Goal: Download file/media

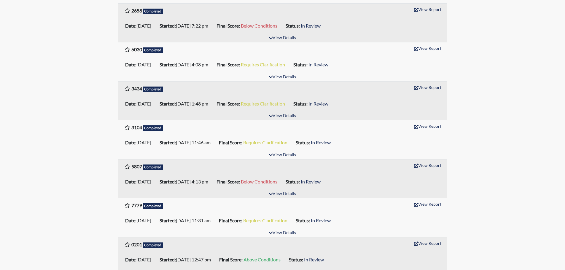
scroll to position [208, 0]
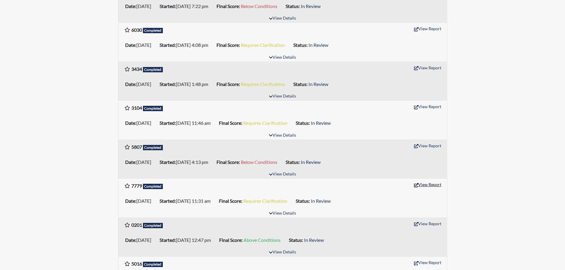
click at [430, 188] on button "View Report" at bounding box center [428, 184] width 33 height 9
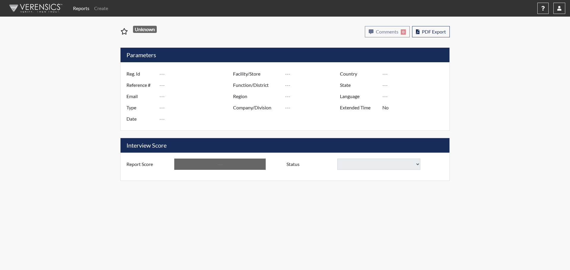
type input "7779"
type input "51260"
type input "Derekbennett1986@aol.com"
type input "Pre-Employment"
type input "Sep 12, 2025"
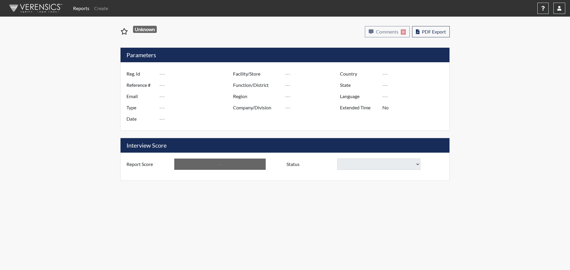
type input "[GEOGRAPHIC_DATA]"
type input "[US_STATE]"
type input "English"
type input "Requires Clarification"
select select
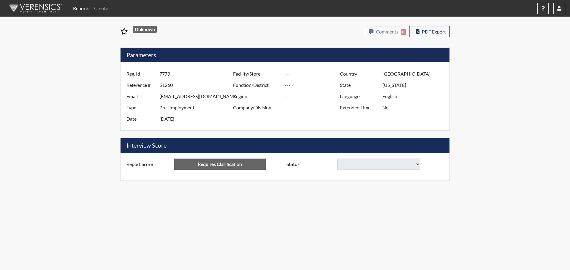
select select
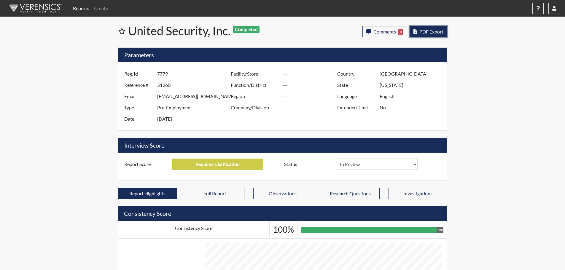
click at [422, 34] on span "PDF Export" at bounding box center [432, 32] width 24 height 6
